Goal: Transaction & Acquisition: Purchase product/service

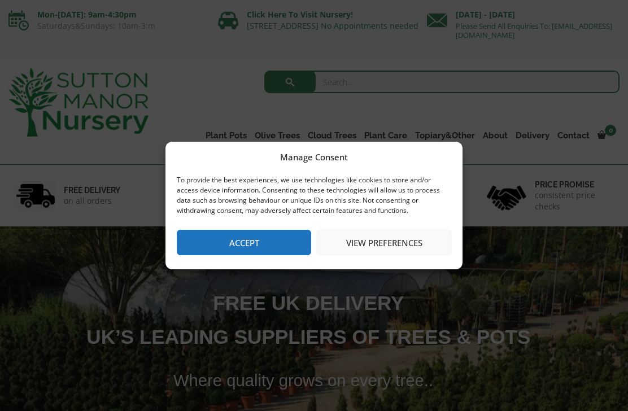
click at [283, 250] on button "Accept" at bounding box center [244, 242] width 134 height 25
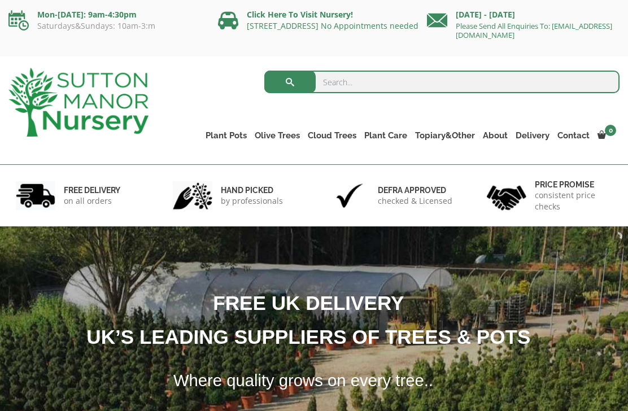
click at [283, 250] on img at bounding box center [314, 342] width 905 height 232
click at [392, 85] on input "search" at bounding box center [441, 82] width 355 height 23
type input "Barolo"
click at [290, 82] on button "submit" at bounding box center [289, 82] width 51 height 23
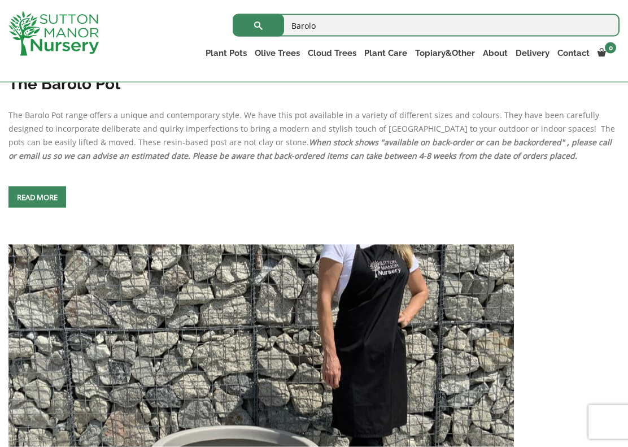
scroll to position [4079, 0]
click at [37, 197] on span at bounding box center [37, 197] width 0 height 0
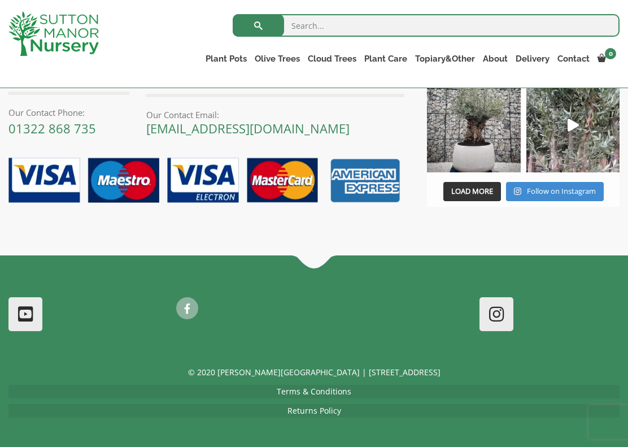
scroll to position [1401, 0]
